Goal: Task Accomplishment & Management: Manage account settings

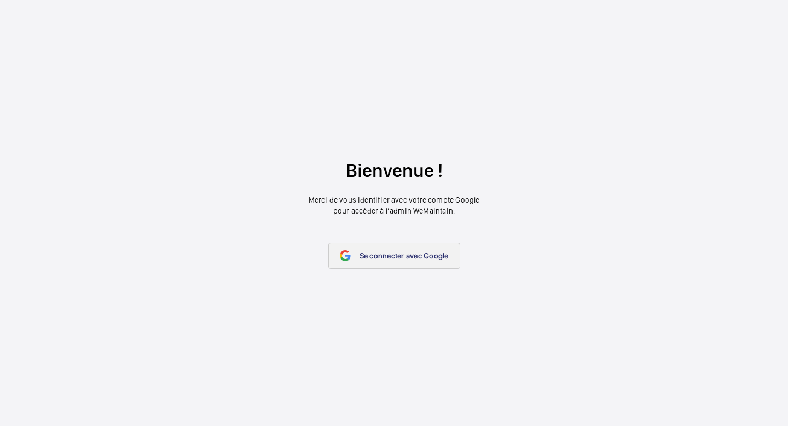
click at [433, 248] on link "Se connecter avec Google" at bounding box center [394, 255] width 132 height 26
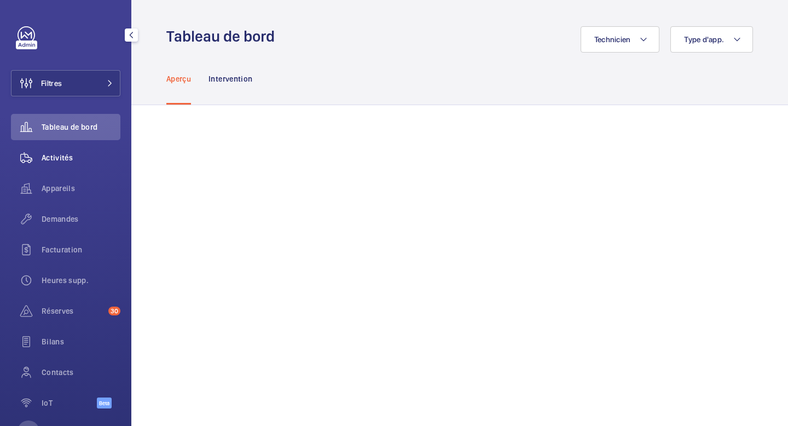
click at [53, 164] on div "Activités" at bounding box center [65, 157] width 109 height 26
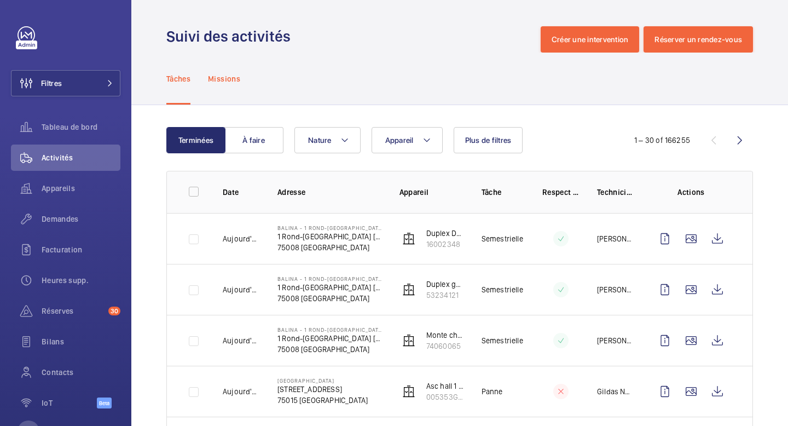
click at [224, 80] on p "Missions" at bounding box center [224, 78] width 32 height 11
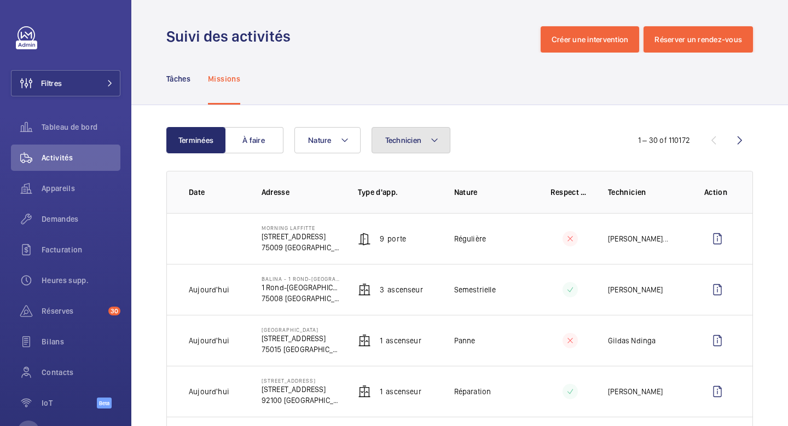
click at [408, 143] on span "Technicien" at bounding box center [403, 140] width 37 height 9
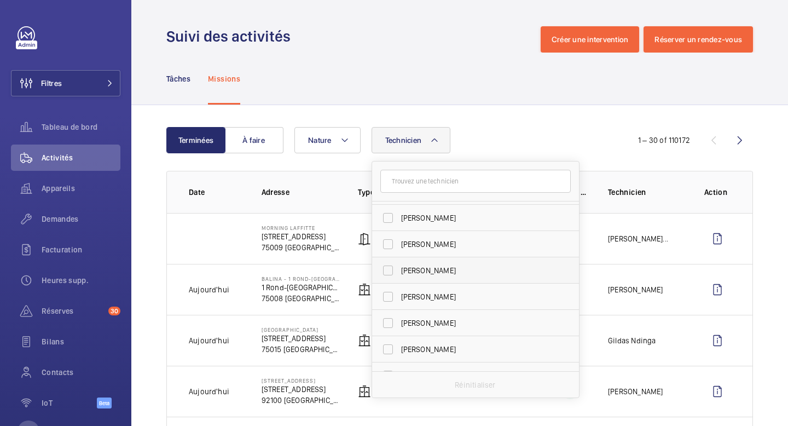
scroll to position [242, 0]
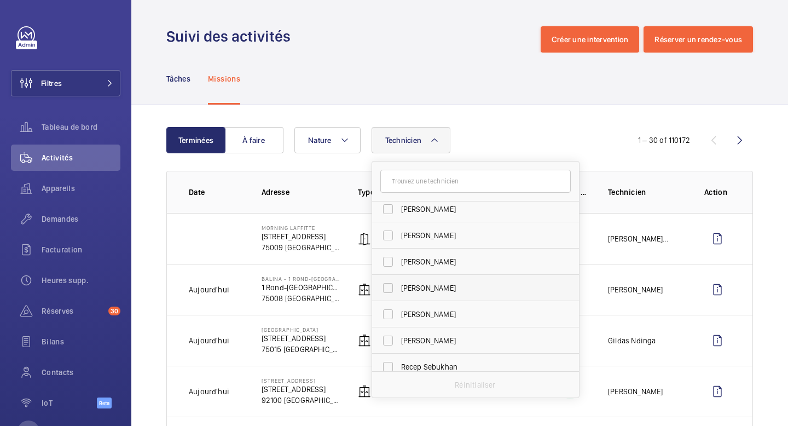
click at [437, 292] on span "Bruno Alves" at bounding box center [476, 287] width 150 height 11
click at [399, 292] on input "Bruno Alves" at bounding box center [388, 288] width 22 height 22
checkbox input "true"
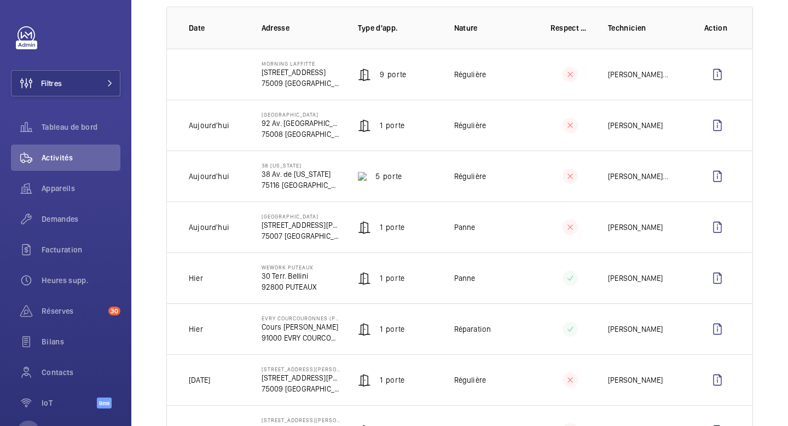
scroll to position [178, 0]
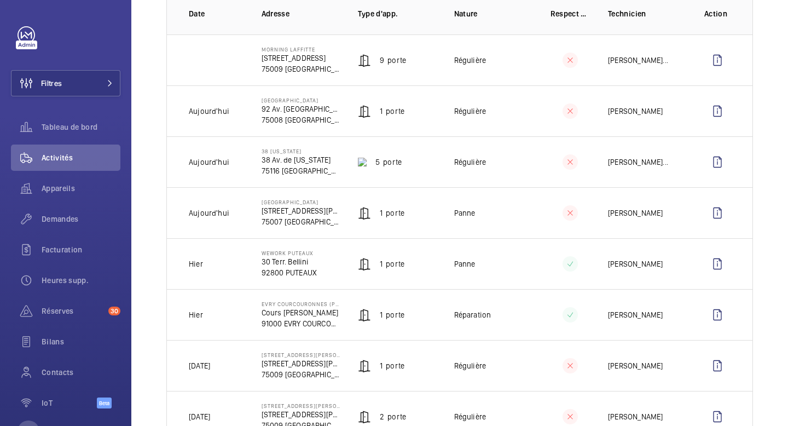
click at [513, 299] on td "Réparation" at bounding box center [485, 314] width 96 height 51
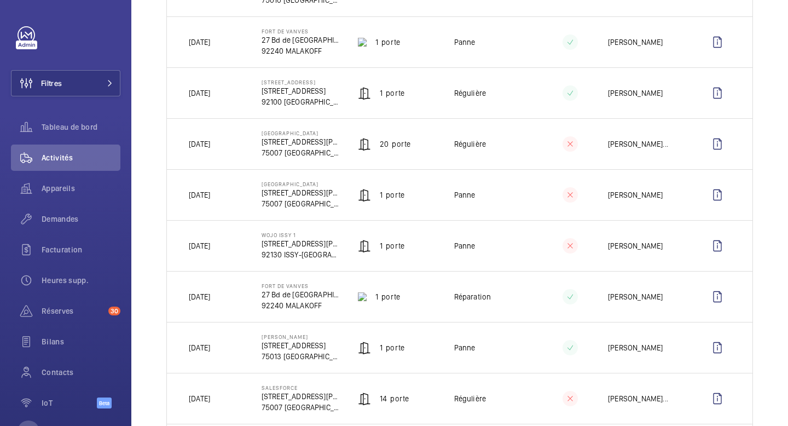
scroll to position [669, 0]
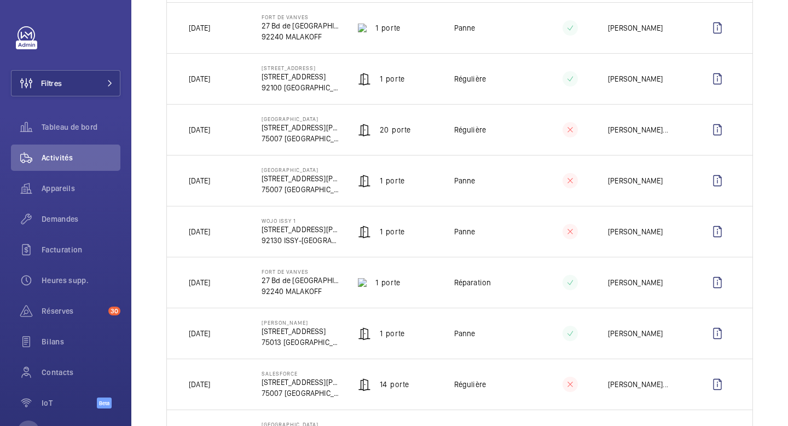
click at [623, 184] on p "Bruno Alves" at bounding box center [635, 180] width 55 height 11
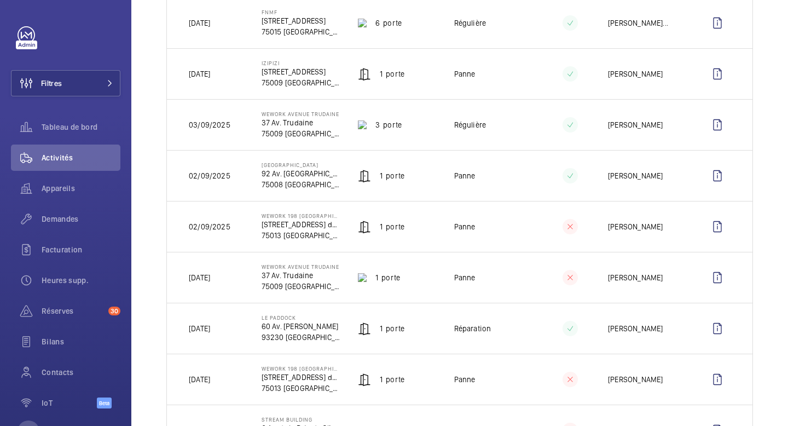
scroll to position [1341, 0]
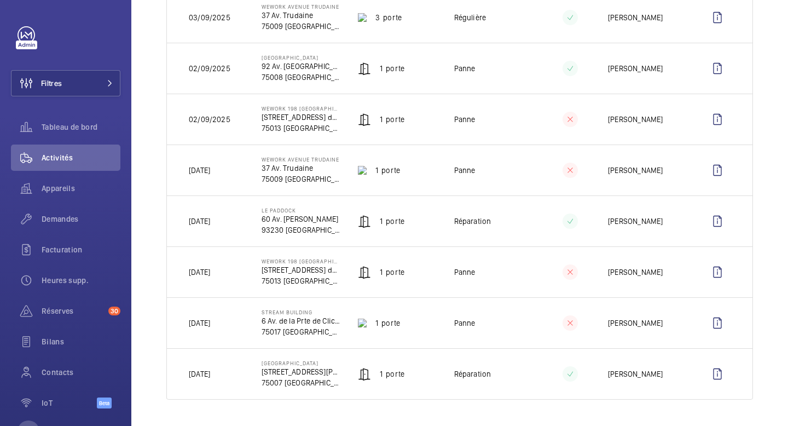
click at [467, 377] on p "Réparation" at bounding box center [472, 373] width 37 height 11
click at [567, 370] on mat-icon at bounding box center [570, 373] width 9 height 13
click at [635, 376] on p "Bruno Alves" at bounding box center [635, 373] width 55 height 11
click at [704, 373] on wm-front-icon-button at bounding box center [717, 374] width 26 height 26
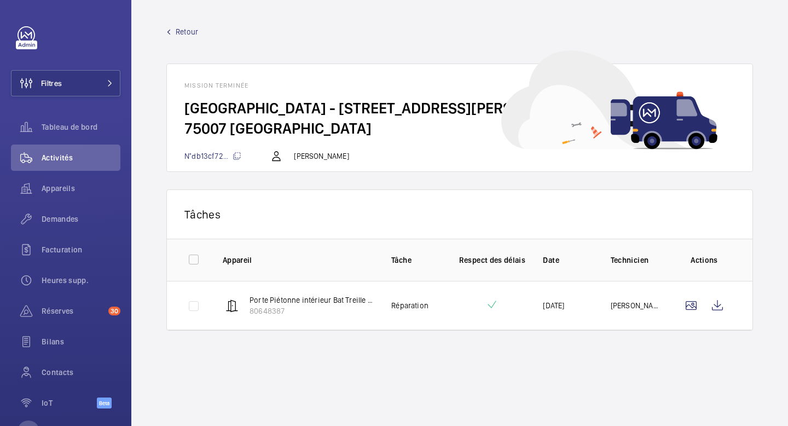
click at [177, 34] on span "Retour" at bounding box center [187, 31] width 22 height 11
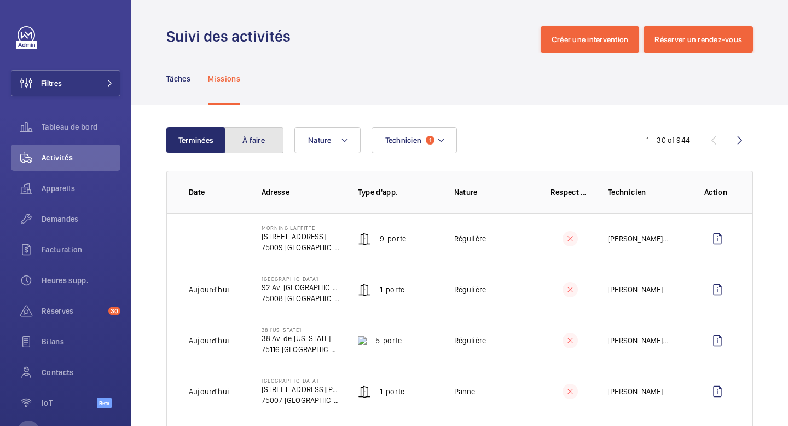
click at [266, 140] on button "À faire" at bounding box center [253, 140] width 59 height 26
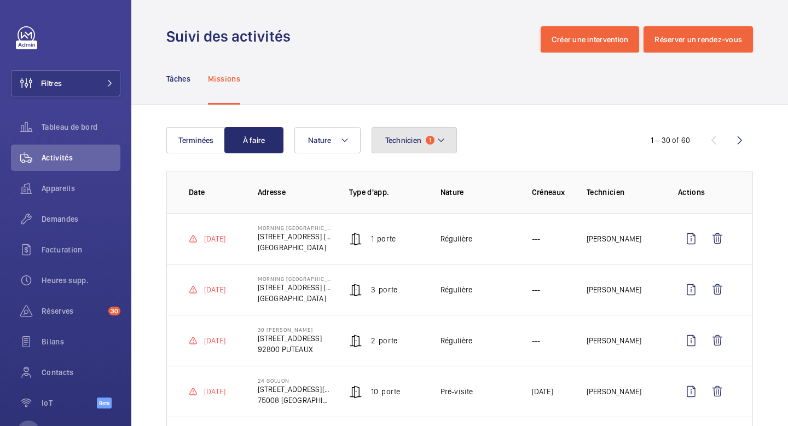
click at [393, 146] on button "Technicien 1" at bounding box center [415, 140] width 86 height 26
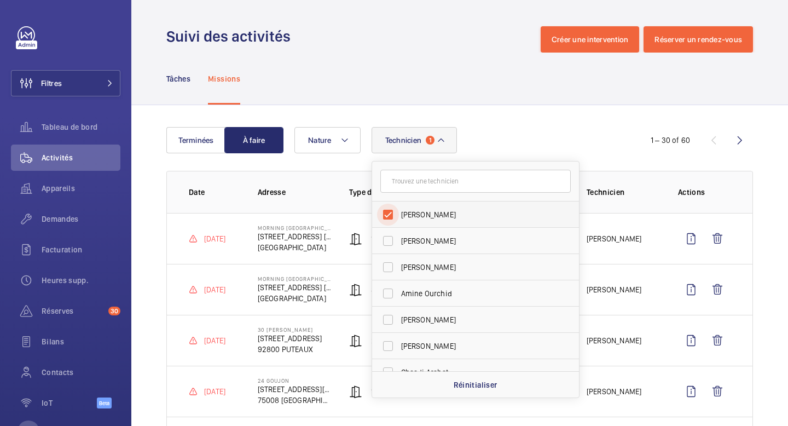
click at [384, 218] on input "Bruno Alves" at bounding box center [388, 215] width 22 height 22
checkbox input "false"
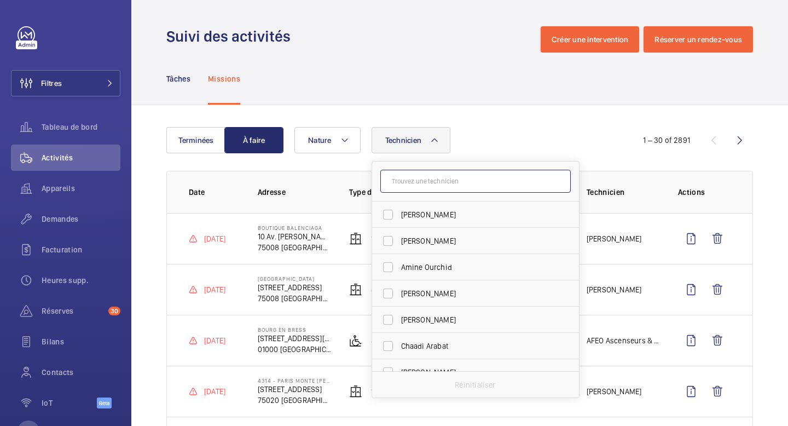
click at [420, 182] on input "text" at bounding box center [475, 181] width 190 height 23
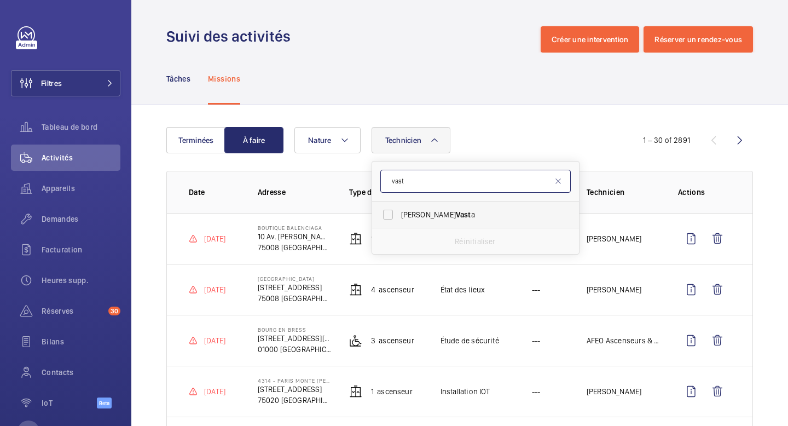
type input "vast"
click at [428, 216] on span "Alexandre Vast a" at bounding box center [476, 214] width 150 height 11
click at [399, 216] on input "Alexandre Vast a" at bounding box center [388, 215] width 22 height 22
checkbox input "true"
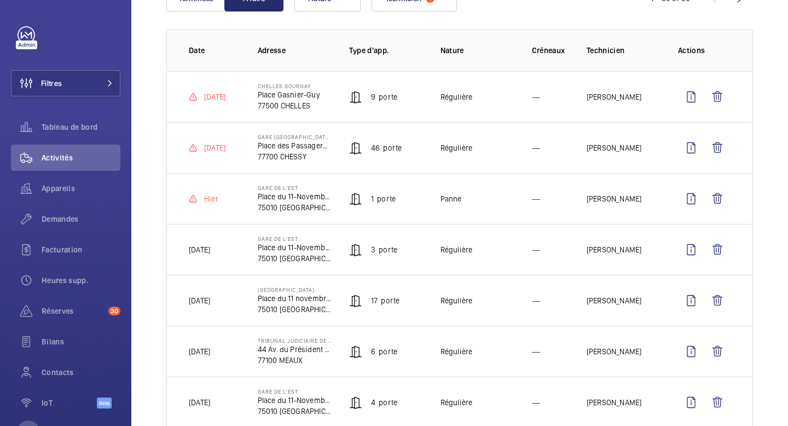
scroll to position [135, 0]
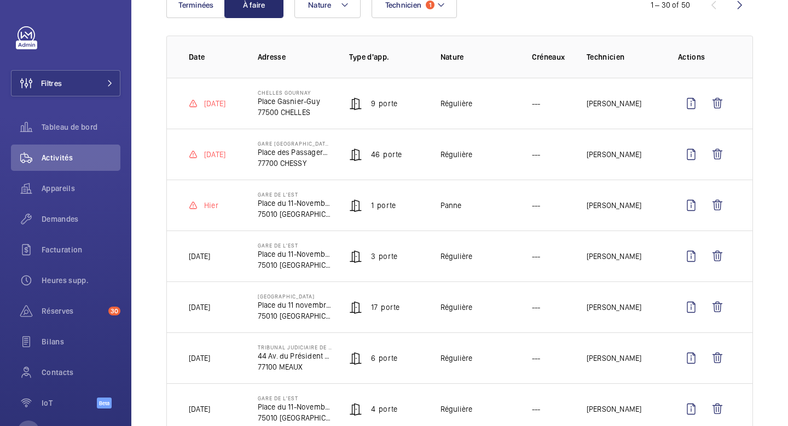
click at [386, 154] on p "46 Porte" at bounding box center [386, 154] width 31 height 11
click at [678, 154] on wm-front-icon-button at bounding box center [691, 154] width 26 height 26
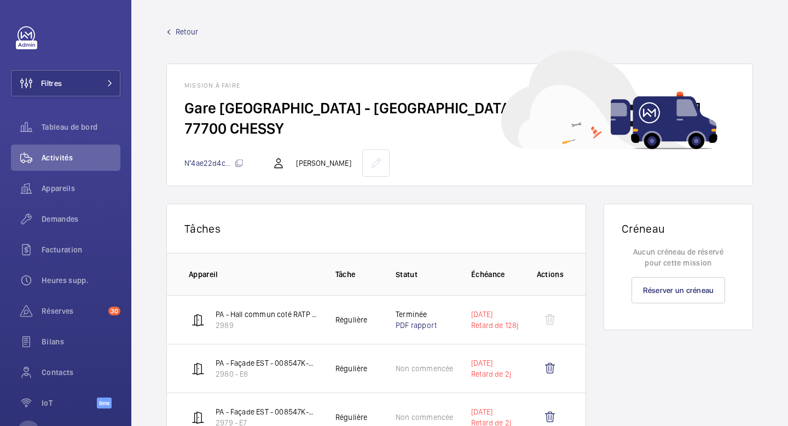
click at [176, 34] on span "Retour" at bounding box center [187, 31] width 22 height 11
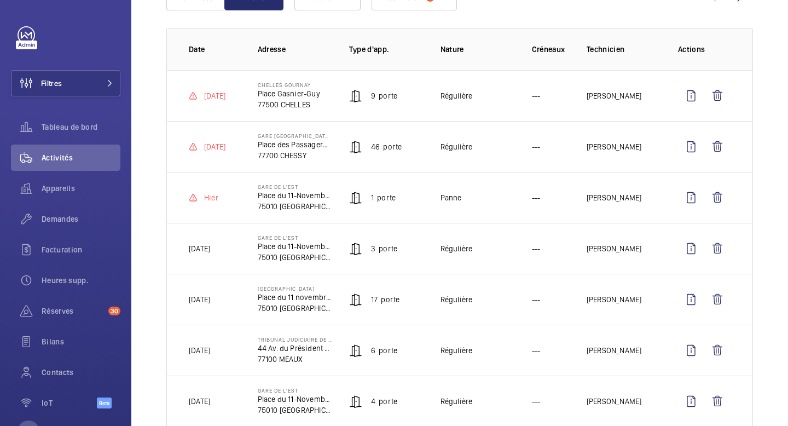
scroll to position [150, 0]
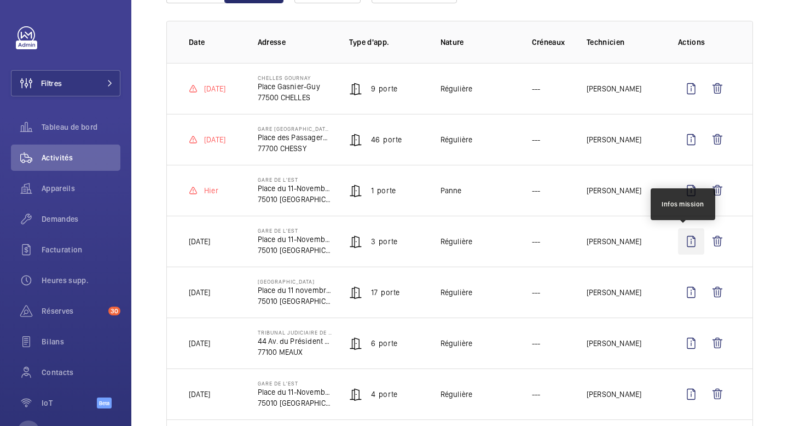
click at [678, 236] on wm-front-icon-button at bounding box center [691, 241] width 26 height 26
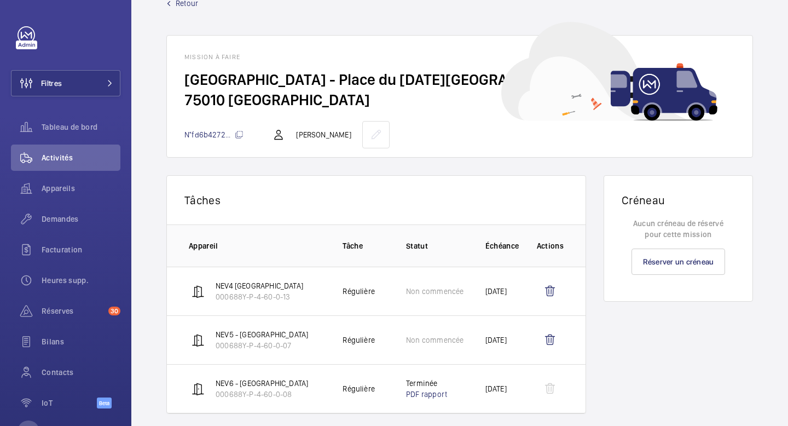
scroll to position [43, 0]
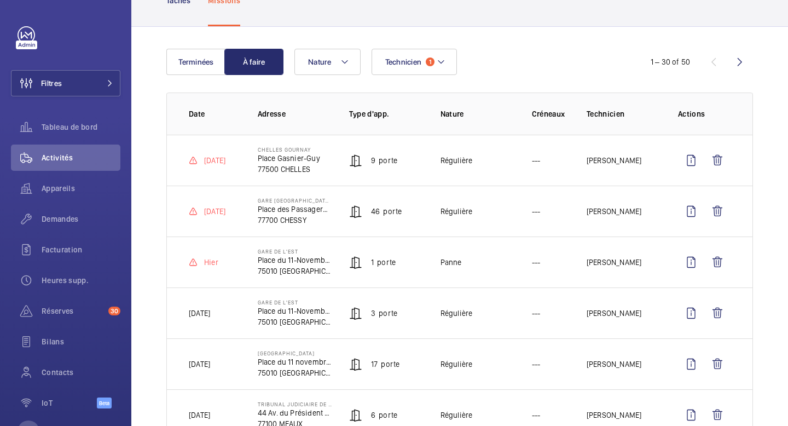
scroll to position [85, 0]
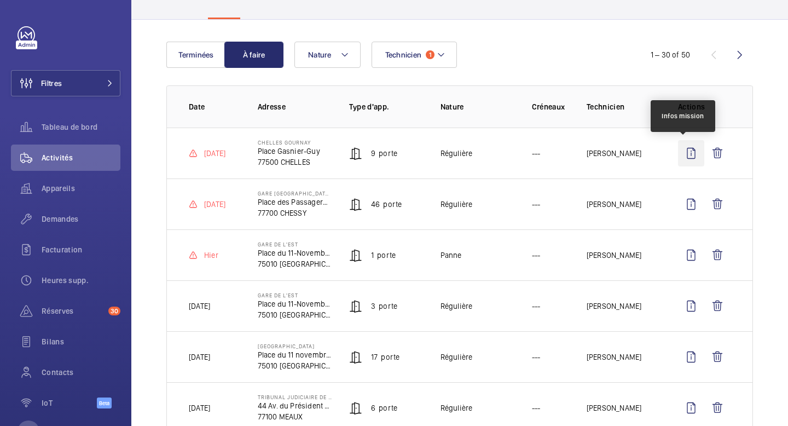
click at [678, 150] on wm-front-icon-button at bounding box center [691, 153] width 26 height 26
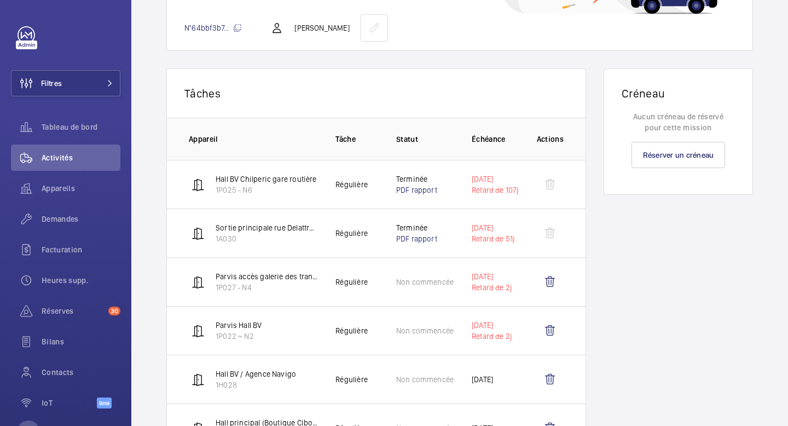
scroll to position [149, 0]
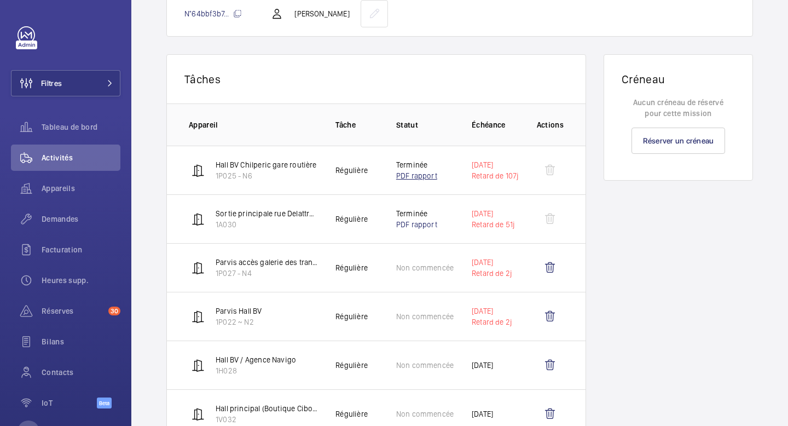
click at [411, 174] on link "PDF rapport" at bounding box center [416, 175] width 41 height 9
